Goal: Task Accomplishment & Management: Complete application form

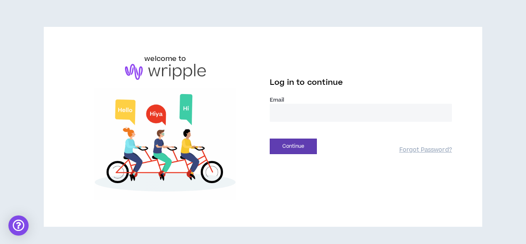
type input "**********"
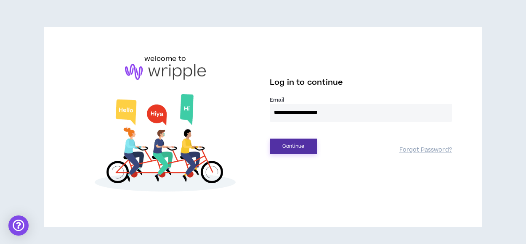
click at [301, 142] on button "Continue" at bounding box center [292, 147] width 47 height 16
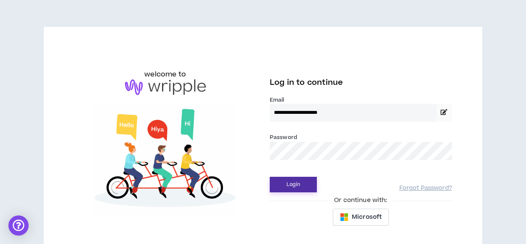
click at [285, 184] on button "Login" at bounding box center [292, 185] width 47 height 16
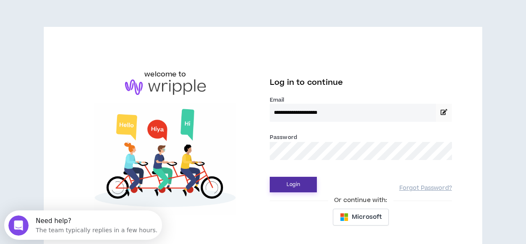
click at [297, 187] on button "Login" at bounding box center [292, 185] width 47 height 16
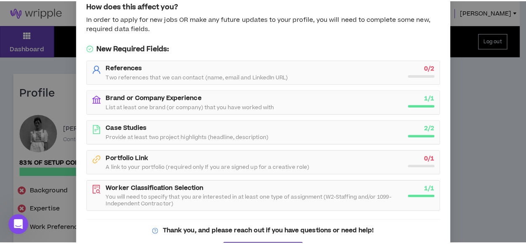
scroll to position [93, 0]
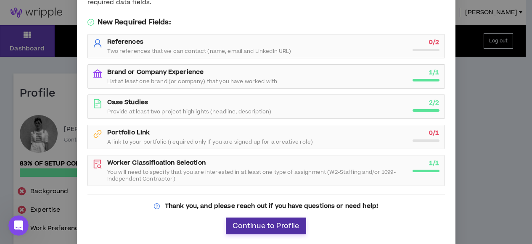
click at [281, 223] on span "Continue to Profile" at bounding box center [265, 226] width 66 height 8
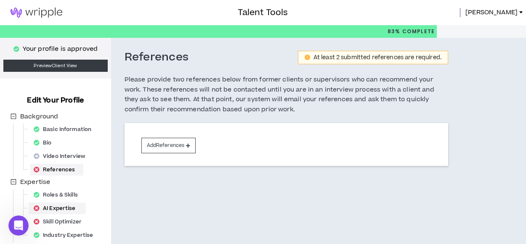
click at [59, 209] on div "AI Expertise" at bounding box center [57, 209] width 54 height 12
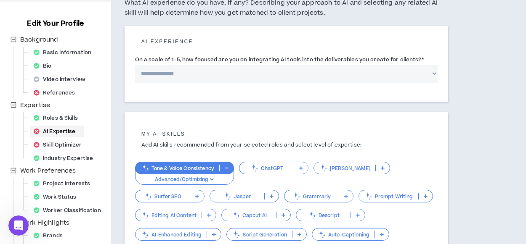
scroll to position [79, 0]
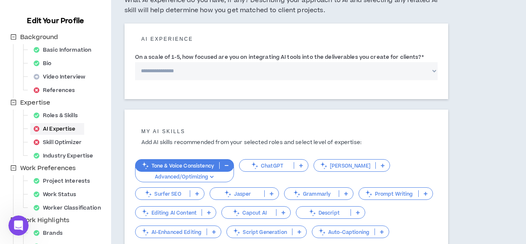
click at [281, 164] on p "ChatGPT" at bounding box center [266, 166] width 54 height 6
select select "*"
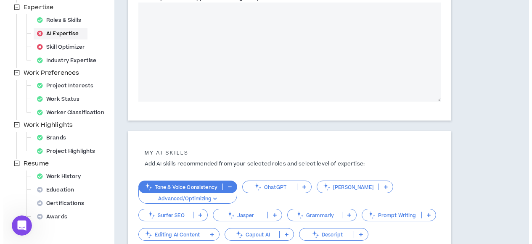
scroll to position [0, 0]
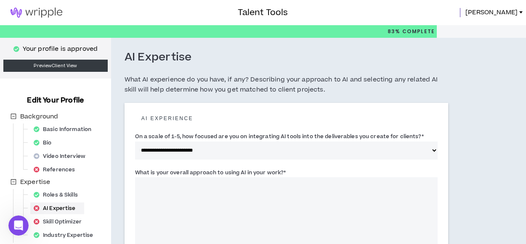
click at [40, 12] on img at bounding box center [36, 13] width 73 height 10
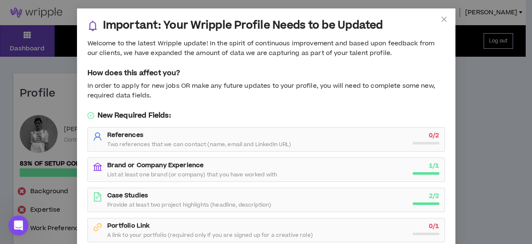
click at [507, 135] on div "Important: Your Wripple Profile Needs to be Updated Welcome to the latest Wripp…" at bounding box center [266, 122] width 532 height 244
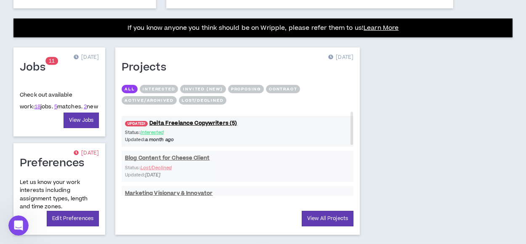
scroll to position [338, 0]
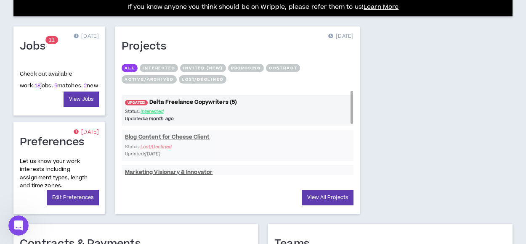
click at [169, 101] on link "UPDATED! Delta Freelance Copywriters (5)" at bounding box center [238, 102] width 232 height 8
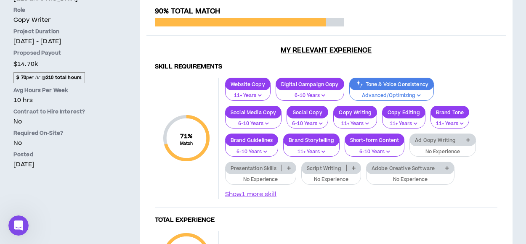
scroll to position [240, 0]
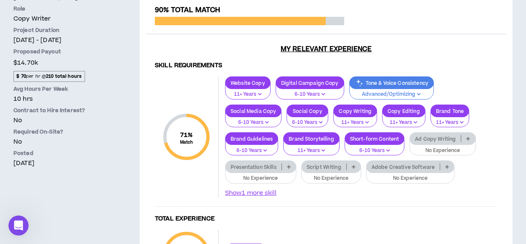
click at [317, 92] on p "6-10 Years" at bounding box center [310, 95] width 58 height 8
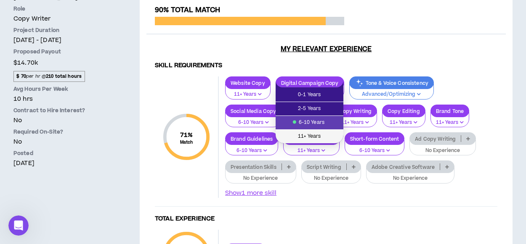
click at [311, 137] on span "11+ Years" at bounding box center [309, 136] width 58 height 9
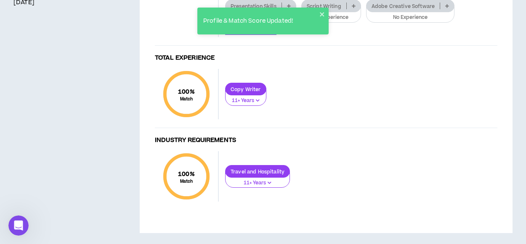
scroll to position [0, 0]
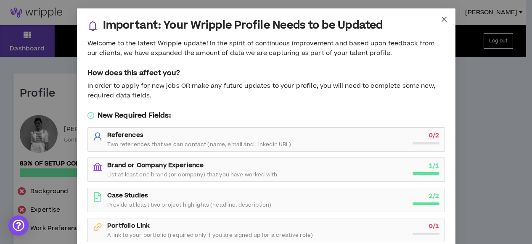
click at [446, 21] on span "Close" at bounding box center [444, 19] width 23 height 23
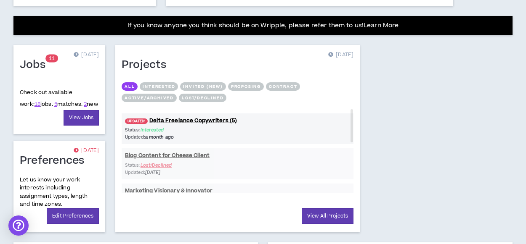
scroll to position [328, 0]
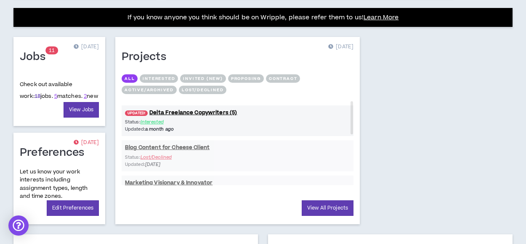
click at [34, 95] on link "18" at bounding box center [37, 96] width 6 height 8
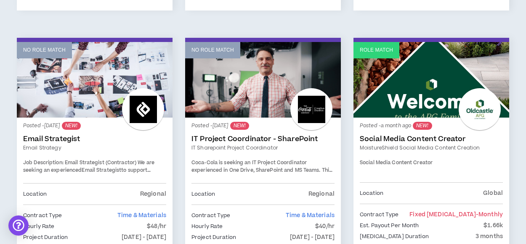
scroll to position [1516, 0]
